Goal: Task Accomplishment & Management: Use online tool/utility

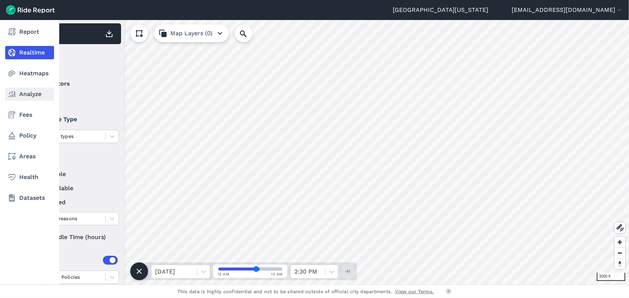
click at [25, 95] on link "Analyze" at bounding box center [29, 93] width 49 height 13
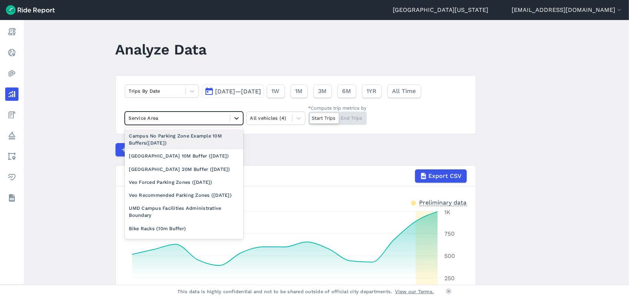
click at [236, 116] on icon at bounding box center [236, 117] width 7 height 7
click at [235, 115] on icon at bounding box center [236, 117] width 7 height 7
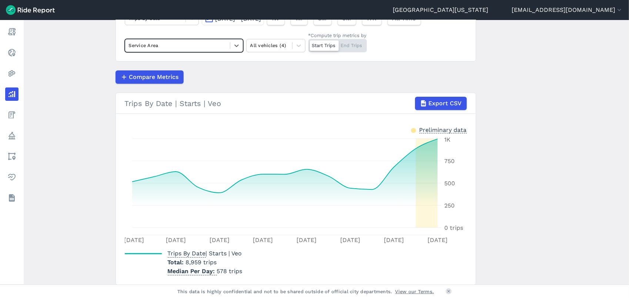
scroll to position [74, 0]
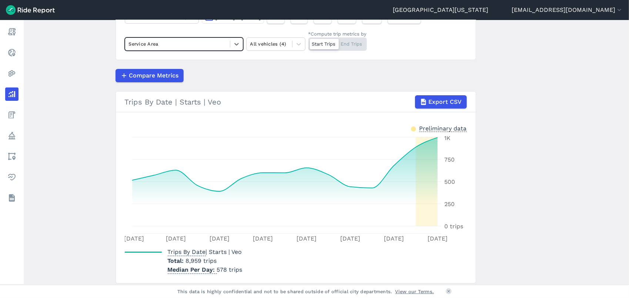
click at [352, 40] on div "Start Trips End Trips" at bounding box center [337, 43] width 58 height 13
click at [308, 40] on input "*Compute trip metrics by Start Trips End Trips" at bounding box center [308, 39] width 0 height 5
click at [330, 42] on div "Start Trips End Trips" at bounding box center [337, 43] width 58 height 13
click at [308, 42] on input "*Compute trip metrics by Start Trips End Trips" at bounding box center [308, 39] width 0 height 5
click at [351, 47] on div "Start Trips End Trips" at bounding box center [337, 43] width 58 height 13
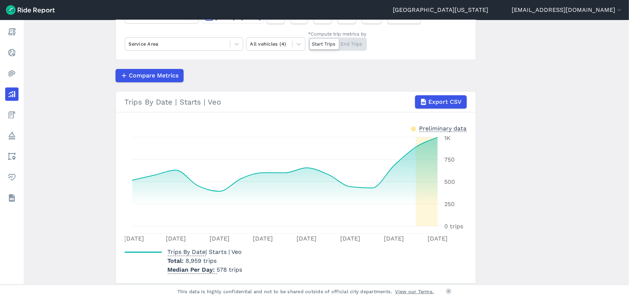
click at [308, 42] on input "*Compute trip metrics by Start Trips End Trips" at bounding box center [308, 39] width 0 height 5
click at [324, 50] on div "Start Trips End Trips" at bounding box center [337, 43] width 58 height 13
click at [308, 42] on input "*Compute trip metrics by Start Trips End Trips" at bounding box center [308, 39] width 0 height 5
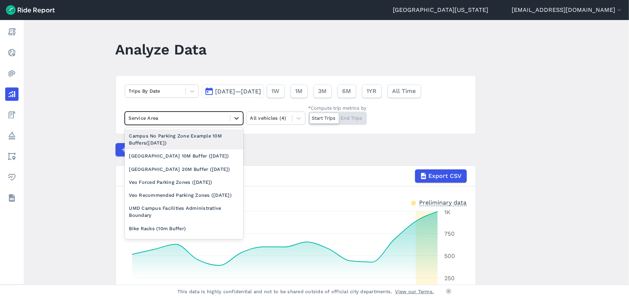
click at [239, 119] on div at bounding box center [236, 118] width 13 height 13
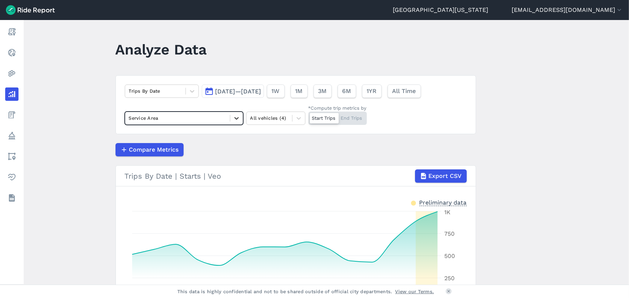
click at [233, 116] on icon at bounding box center [236, 117] width 7 height 7
click at [234, 132] on div "Trips By Date [DATE]—[DATE] 1W 1M 3M 6M 1YR All Time Select is focused ,type to…" at bounding box center [295, 104] width 360 height 59
click at [243, 134] on article "Trips By Date [DATE]—[DATE] 1W 1M 3M 6M 1YR All Time Service Area All vehicles …" at bounding box center [295, 216] width 360 height 282
